Goal: Communication & Community: Answer question/provide support

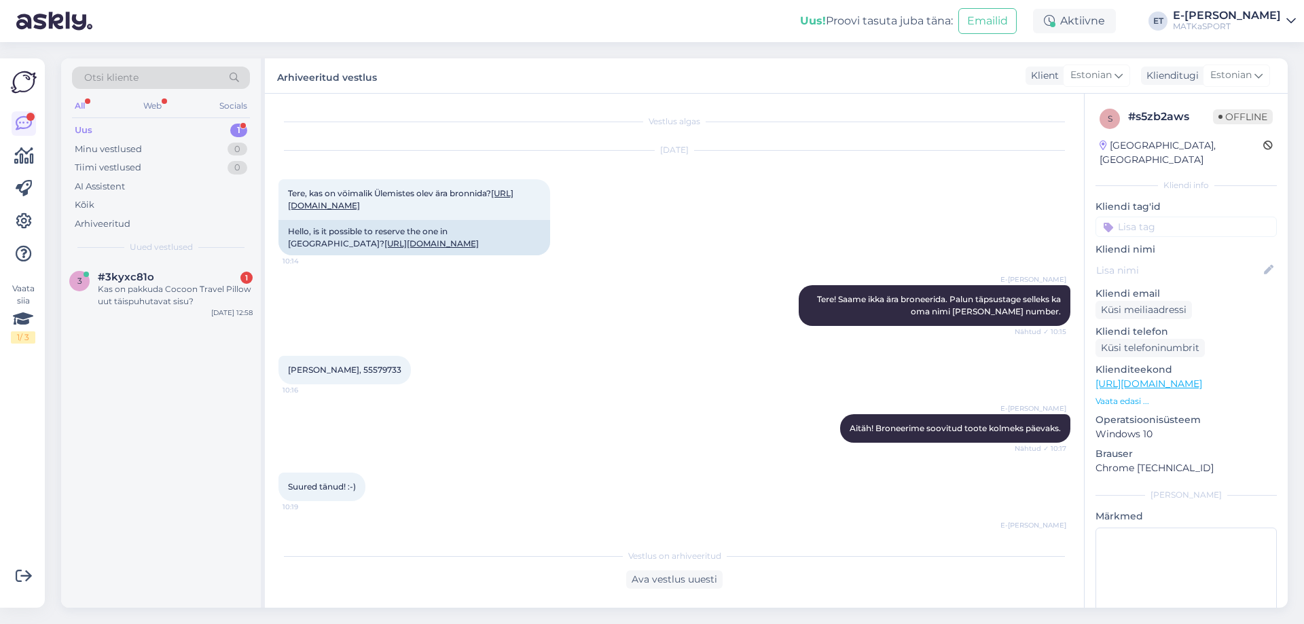
scroll to position [547, 0]
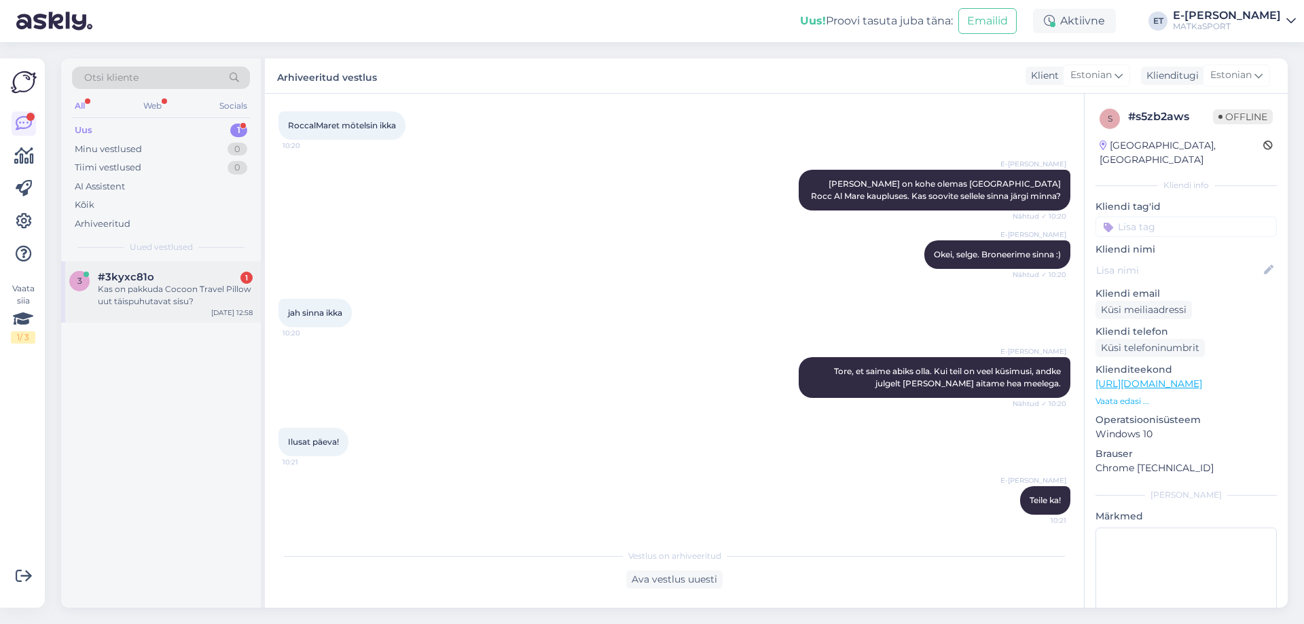
click at [137, 285] on div "Kas on pakkuda Cocoon Travel Pillow uut täispuhutavat sisu?" at bounding box center [175, 295] width 155 height 24
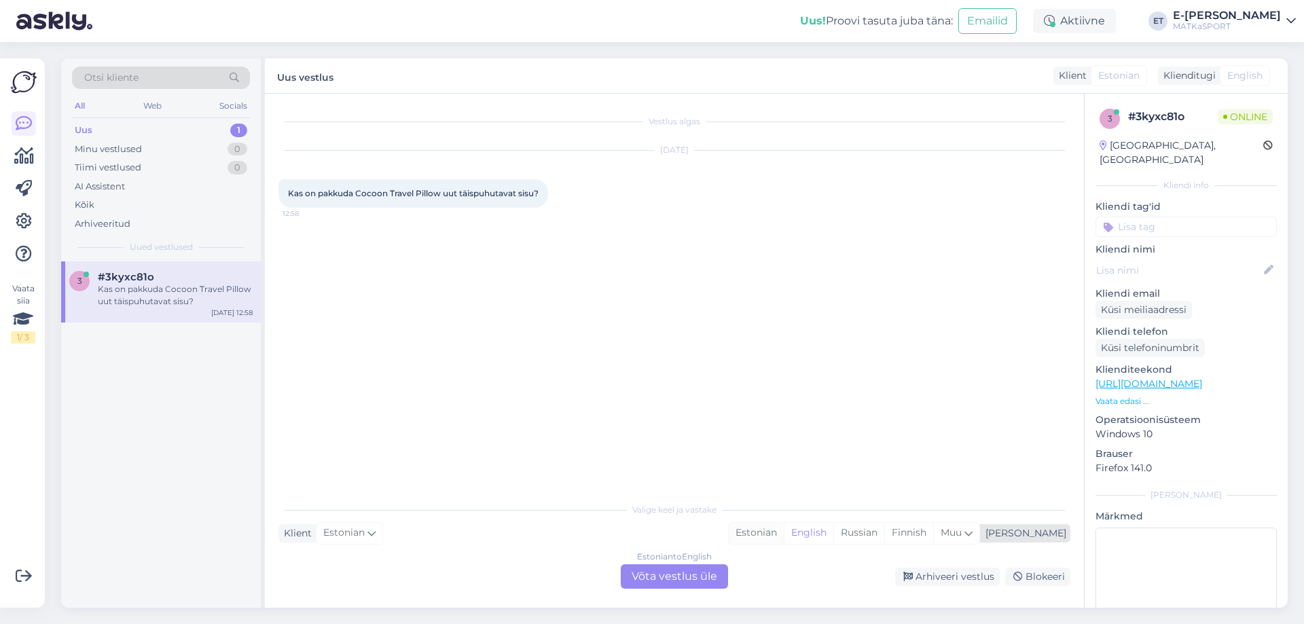
click at [784, 530] on div "Estonian" at bounding box center [756, 533] width 55 height 20
click at [673, 576] on div "Estonian to Estonian Võta vestlus üle" at bounding box center [674, 576] width 107 height 24
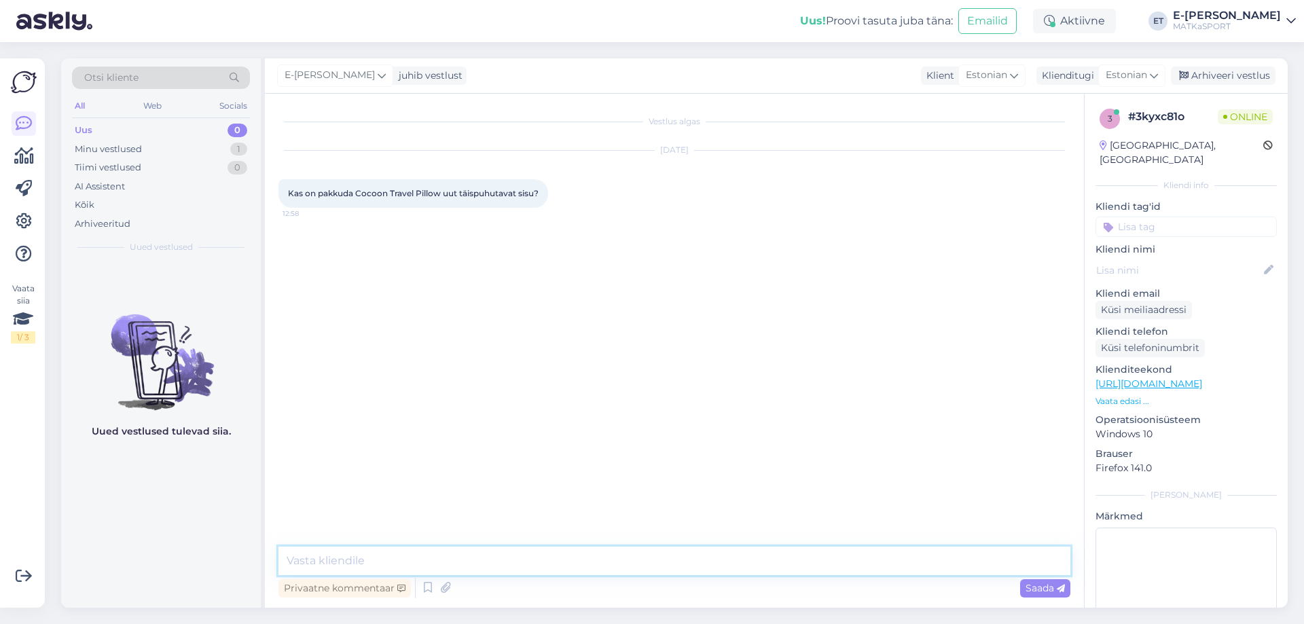
click at [418, 557] on textarea at bounding box center [674, 561] width 792 height 29
click at [1154, 378] on link "[URL][DOMAIN_NAME]" at bounding box center [1148, 384] width 107 height 12
click at [317, 560] on textarea "Tere" at bounding box center [674, 561] width 792 height 29
type textarea "Tere! Kahjuks sellist varuosa meil pakkuda ei ole."
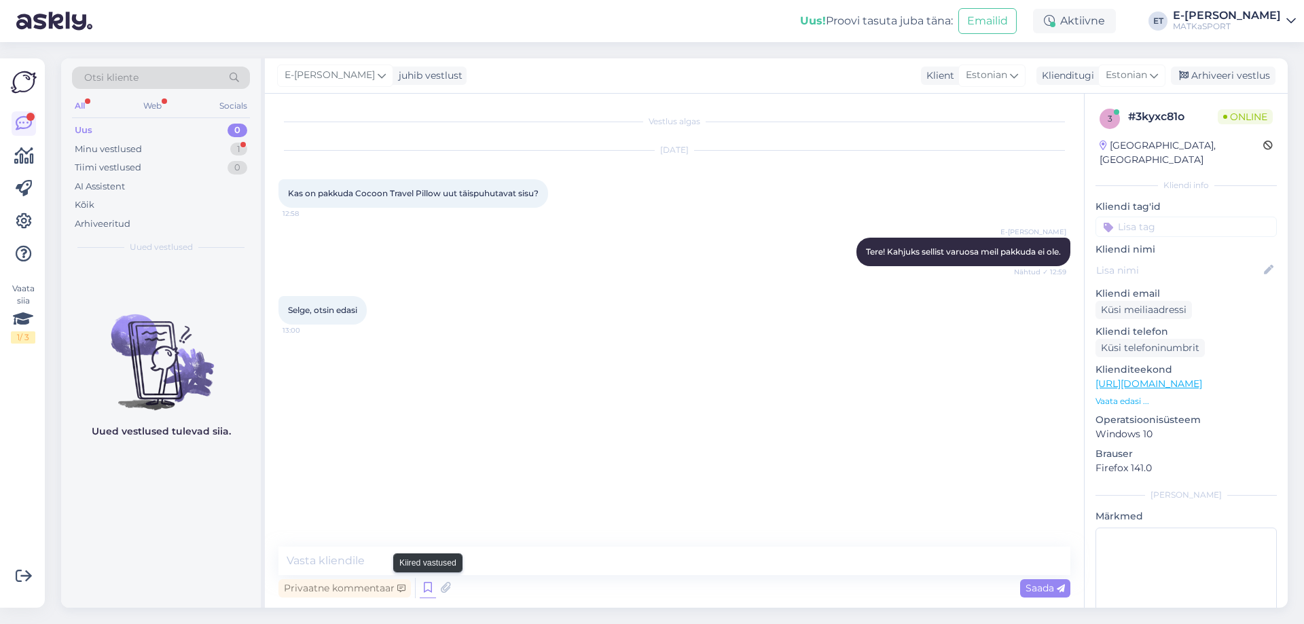
click at [433, 587] on icon at bounding box center [428, 588] width 16 height 20
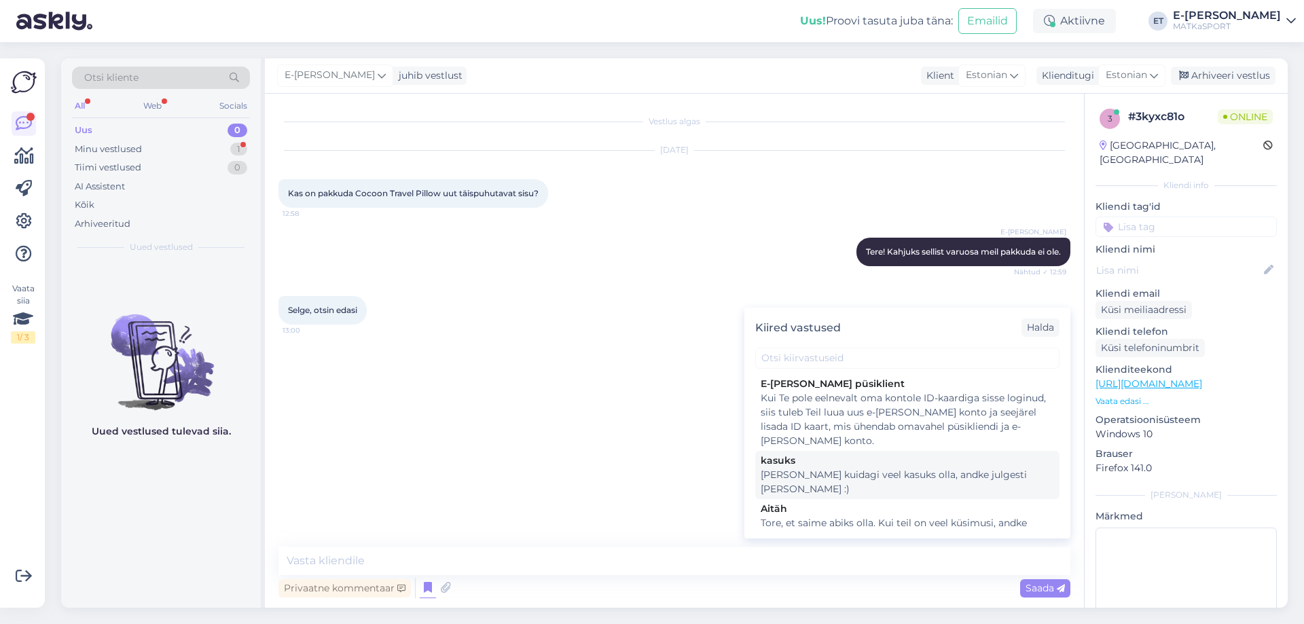
click at [874, 479] on div "[PERSON_NAME] kuidagi veel kasuks olla, andke julgesti [PERSON_NAME] :)" at bounding box center [906, 482] width 293 height 29
type textarea "[PERSON_NAME] kuidagi veel kasuks olla, andke julgesti [PERSON_NAME] :)"
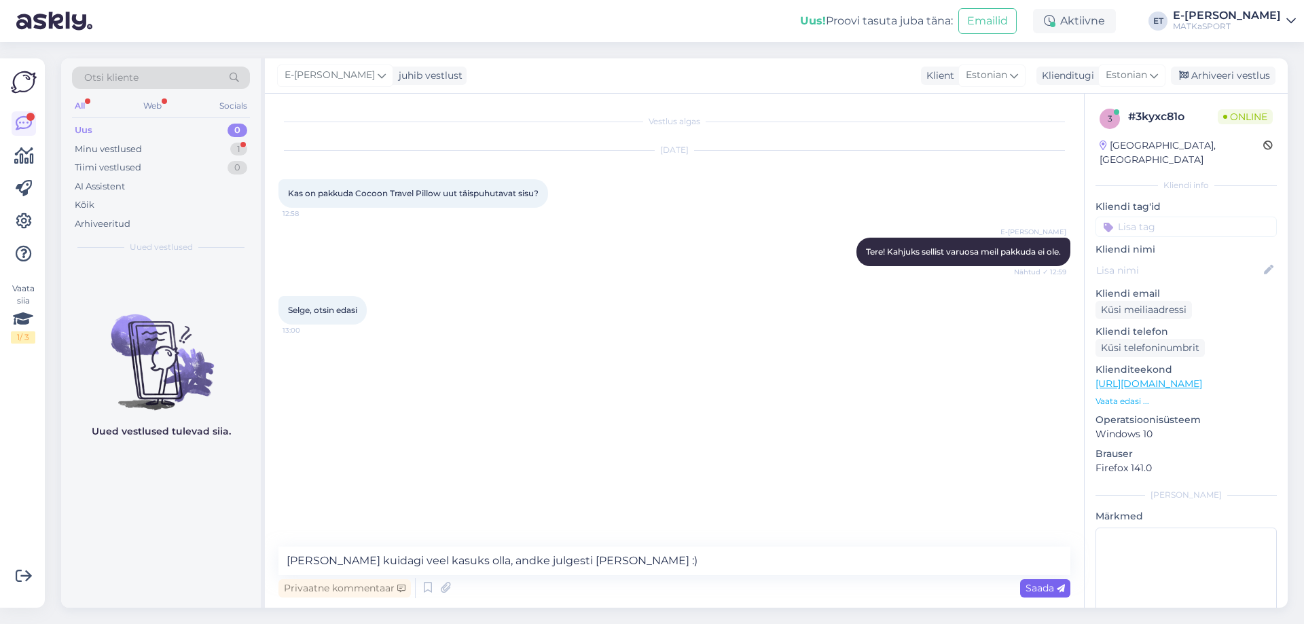
click at [1037, 593] on span "Saada" at bounding box center [1044, 588] width 39 height 12
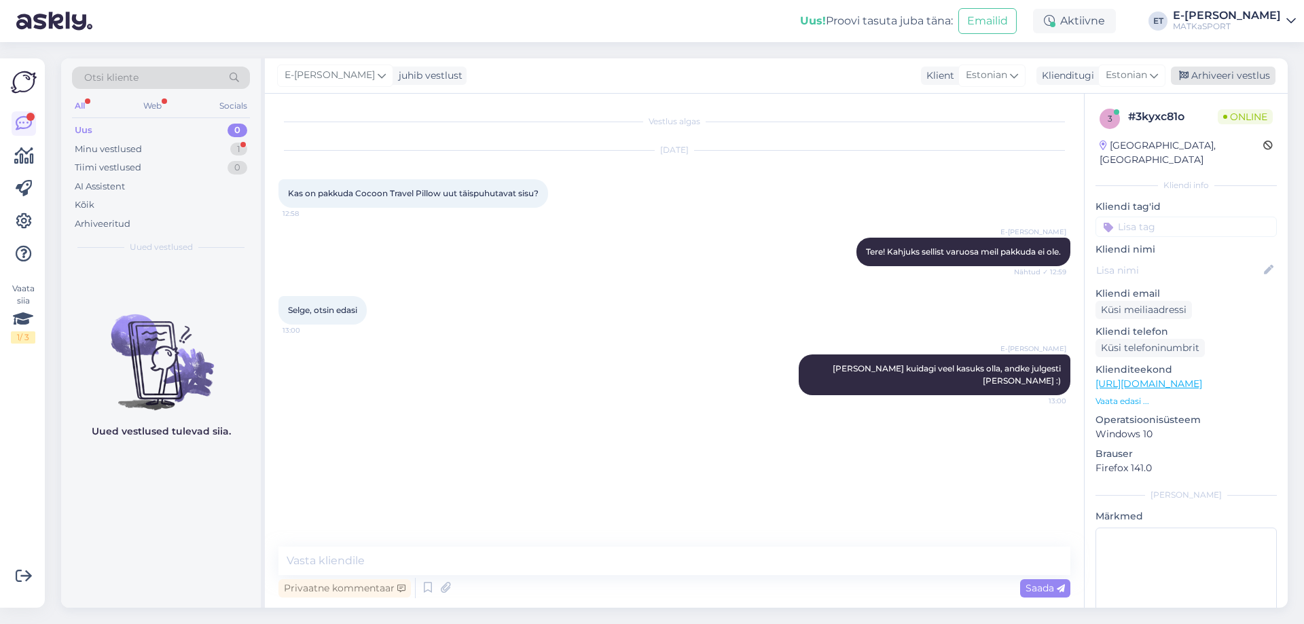
click at [1196, 76] on div "Arhiveeri vestlus" at bounding box center [1223, 76] width 105 height 18
